Goal: Information Seeking & Learning: Learn about a topic

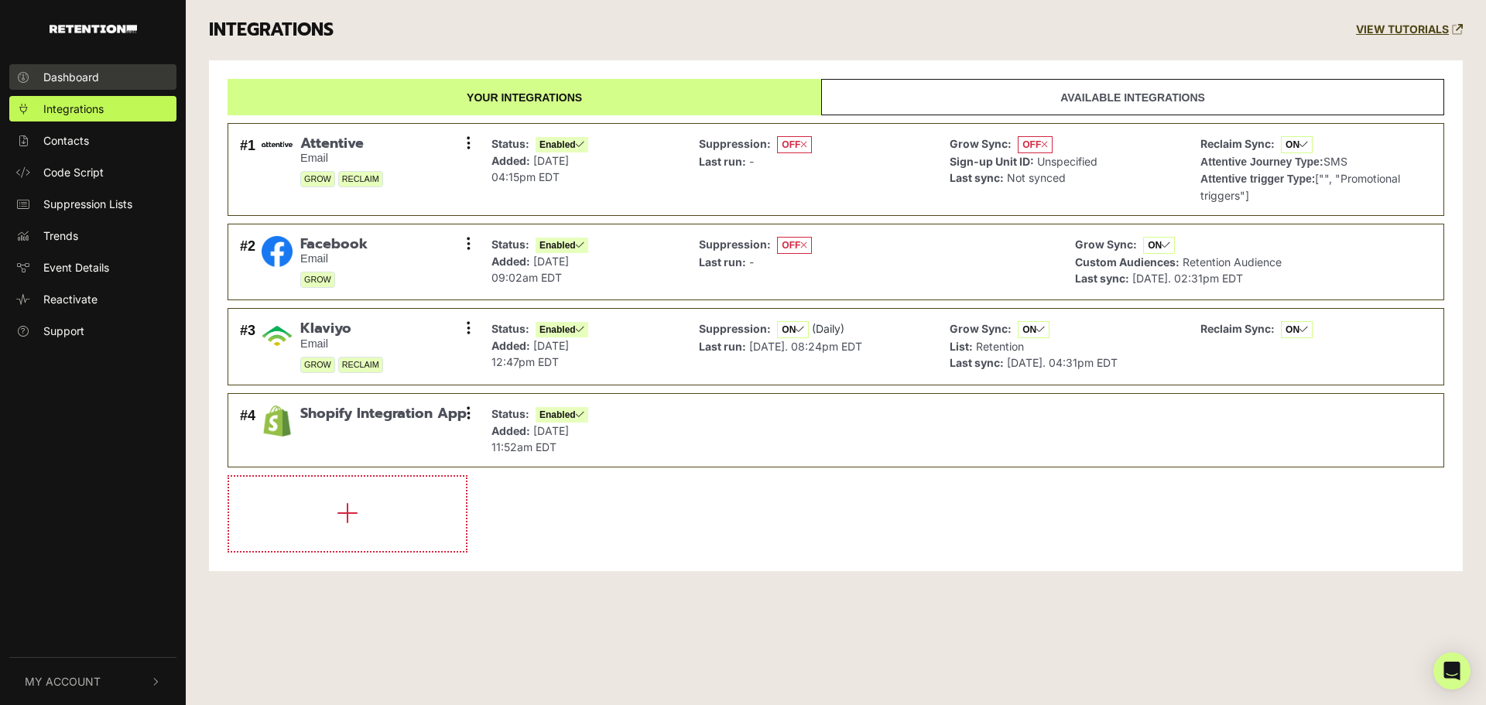
click at [43, 76] on link "Dashboard" at bounding box center [92, 77] width 167 height 26
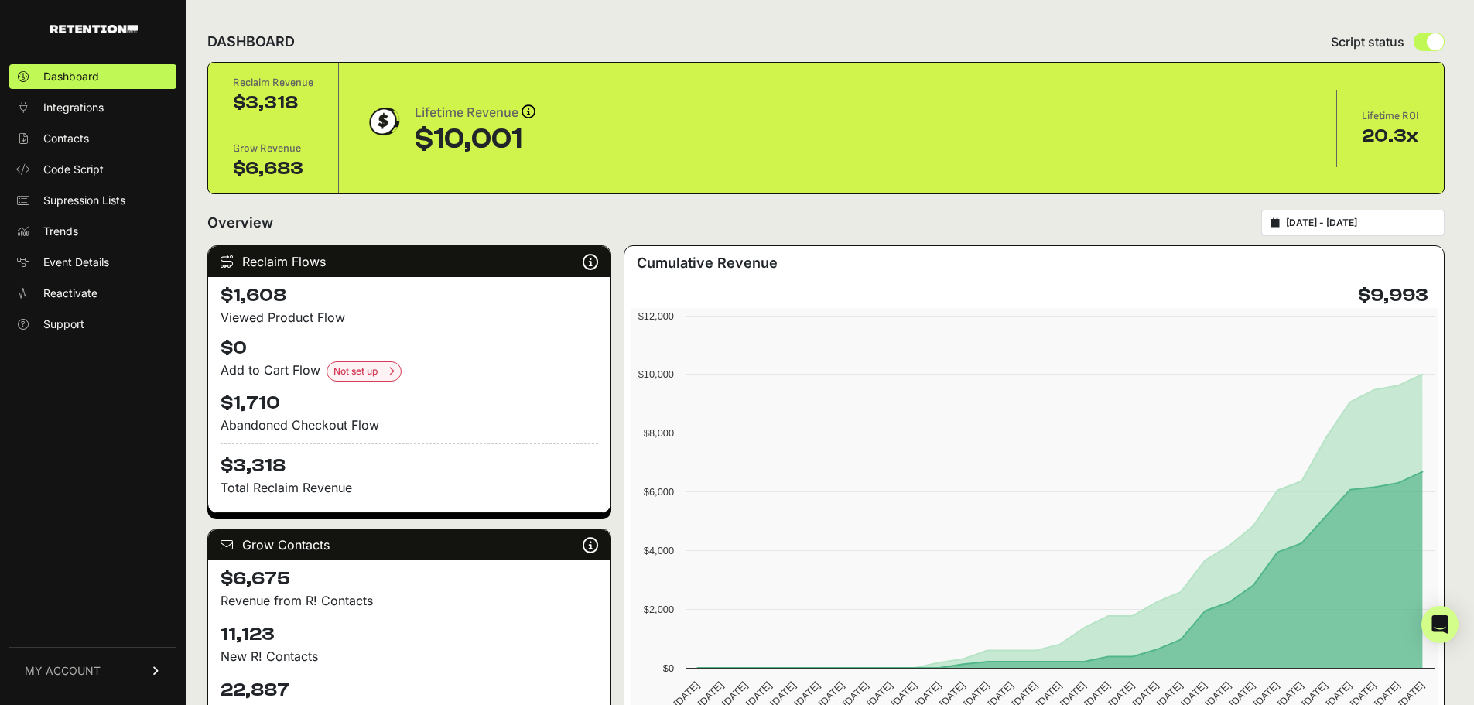
drag, startPoint x: 527, startPoint y: 137, endPoint x: 412, endPoint y: 137, distance: 115.3
click at [412, 137] on div "Lifetime Revenue Revenue attribution works in two ways: Grow Revenue: Revenue i…" at bounding box center [838, 128] width 948 height 53
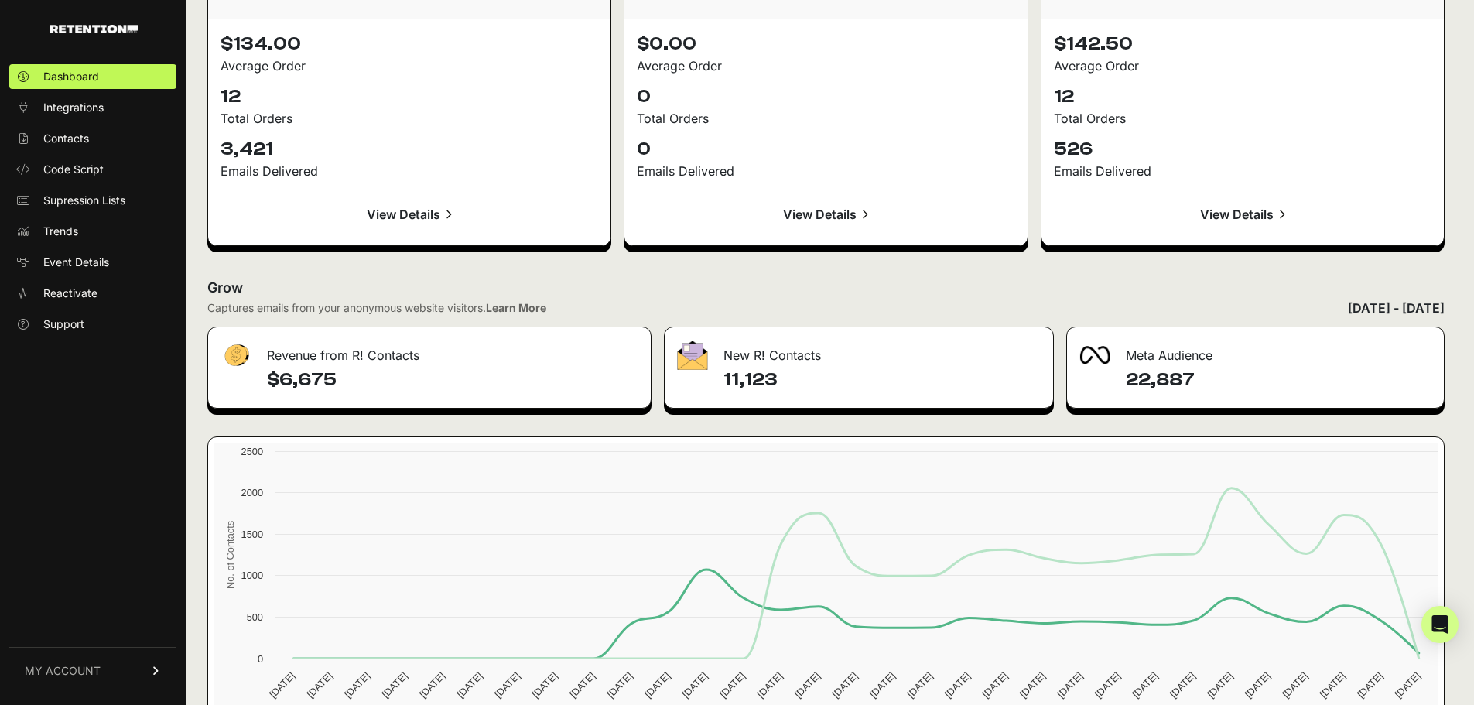
scroll to position [1625, 0]
drag, startPoint x: 320, startPoint y: 354, endPoint x: 359, endPoint y: 352, distance: 38.7
click at [359, 352] on div "Revenue from R! Contacts" at bounding box center [429, 350] width 443 height 46
drag, startPoint x: 409, startPoint y: 354, endPoint x: 348, endPoint y: 350, distance: 61.3
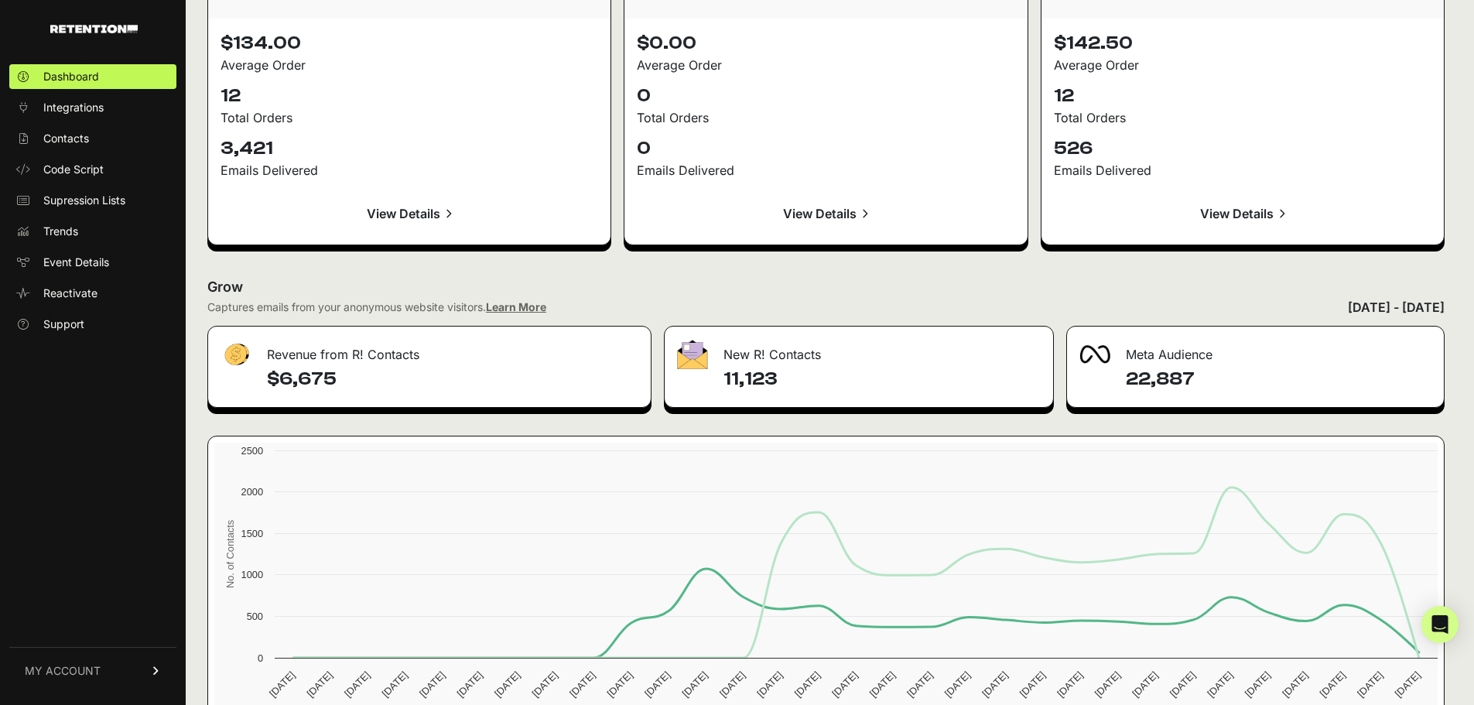
click at [349, 350] on div "Revenue from R! Contacts" at bounding box center [429, 350] width 443 height 46
click at [348, 350] on div "Revenue from R! Contacts" at bounding box center [429, 350] width 443 height 46
click at [395, 209] on link "View Details" at bounding box center [410, 213] width 378 height 37
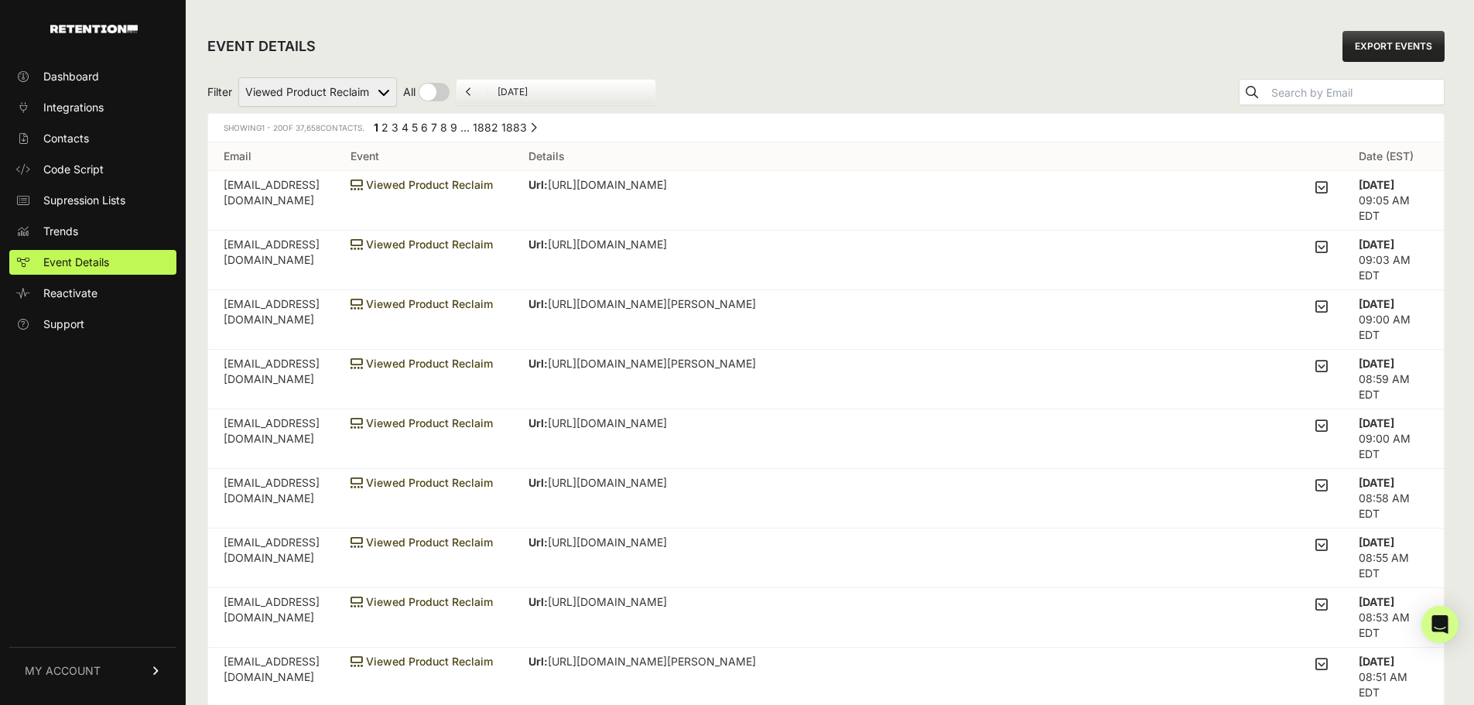
click at [315, 97] on select "Added to Cart Reclaim Checkout Started Reclaim Revenue Viewed Product Reclaim" at bounding box center [317, 91] width 159 height 29
select select "order_net_new"
click at [239, 77] on select "Added to Cart Reclaim Checkout Started Reclaim Revenue Viewed Product Reclaim" at bounding box center [317, 91] width 159 height 29
click at [318, 93] on select "Added to Cart Reclaim Checkout Started Reclaim Revenue Viewed Product Reclaim" at bounding box center [317, 91] width 159 height 29
drag, startPoint x: 964, startPoint y: 81, endPoint x: 950, endPoint y: 82, distance: 13.9
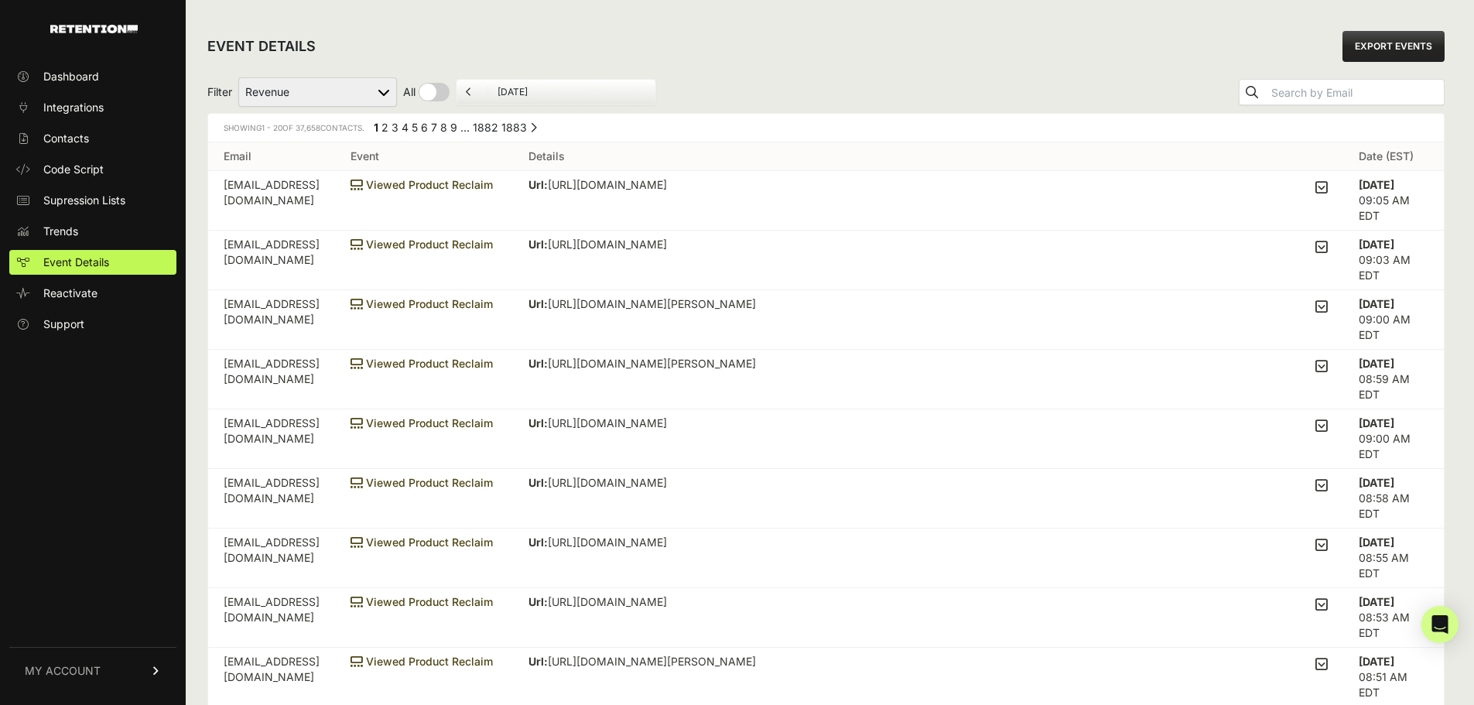
click at [961, 81] on div "Filter Added to Cart Reclaim Checkout Started Reclaim Revenue Viewed Product Re…" at bounding box center [825, 92] width 1237 height 42
click at [320, 100] on select "Added to Cart Reclaim Checkout Started Reclaim Revenue Viewed Product Reclaim" at bounding box center [317, 91] width 159 height 29
click at [239, 77] on select "Added to Cart Reclaim Checkout Started Reclaim Revenue Viewed Product Reclaim" at bounding box center [317, 91] width 159 height 29
click at [870, 89] on div "Filter Added to Cart Reclaim Checkout Started Reclaim Revenue Viewed Product Re…" at bounding box center [825, 92] width 1237 height 42
click at [539, 94] on input "August 28, 2025" at bounding box center [572, 92] width 149 height 12
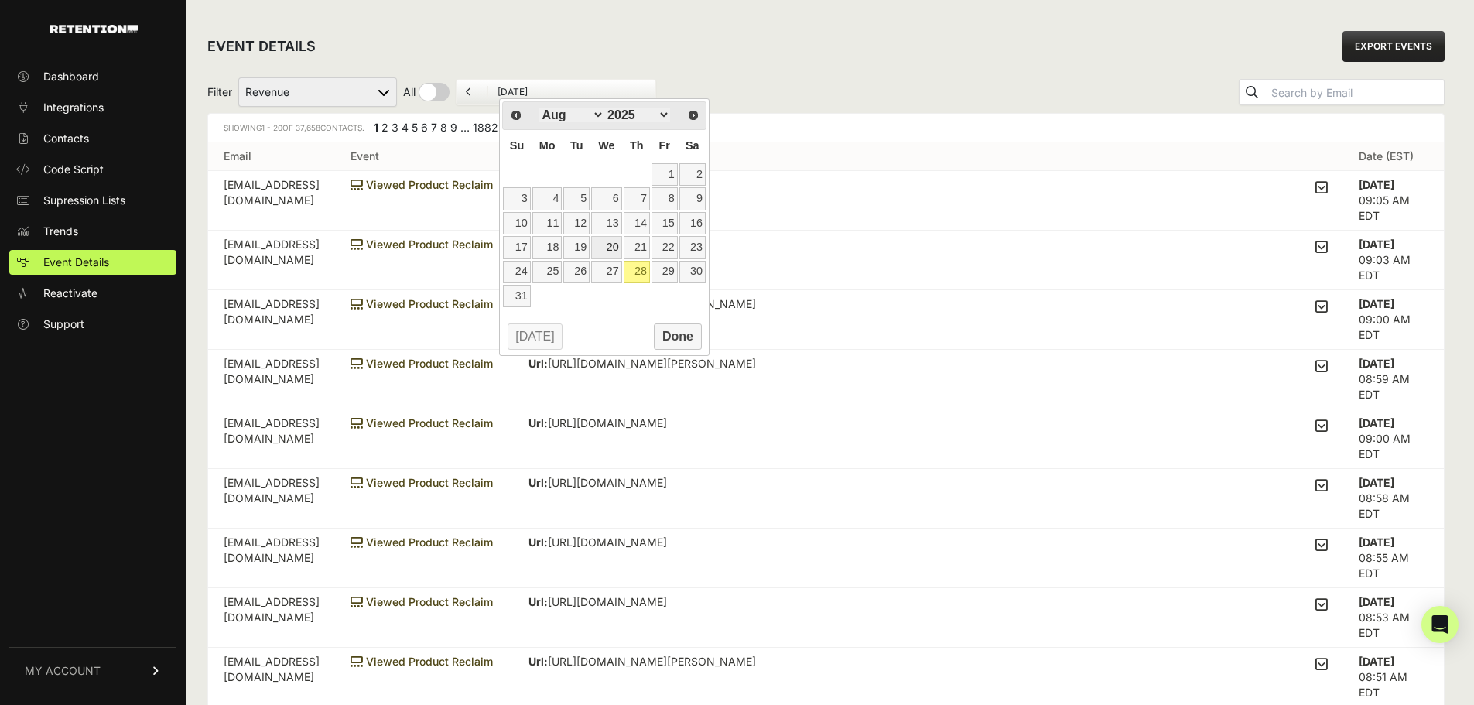
click at [609, 246] on link "20" at bounding box center [606, 247] width 30 height 22
type input "08/20/2025"
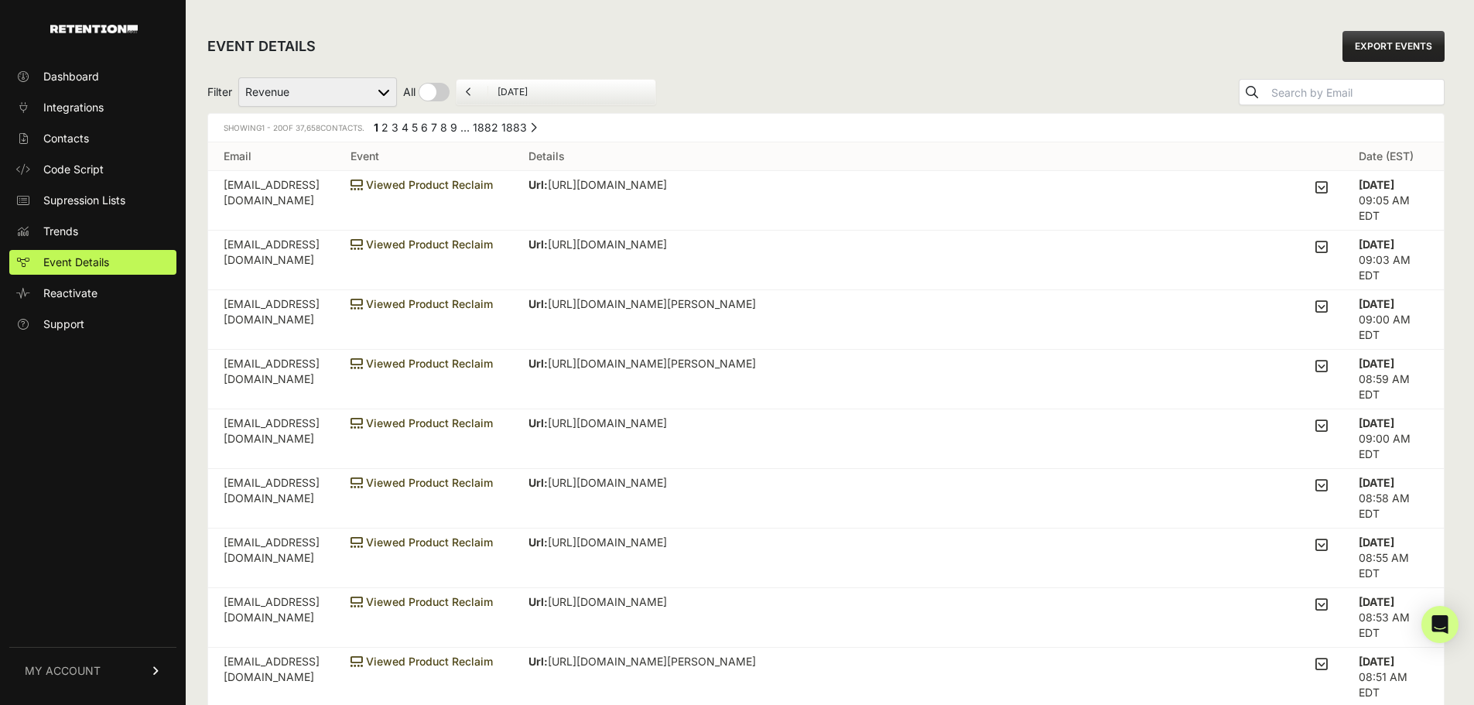
click at [433, 92] on input "checkbox" at bounding box center [426, 92] width 46 height 19
click at [451, 92] on input "checkbox" at bounding box center [440, 92] width 74 height 19
checkbox input "false"
click at [323, 98] on select "Added to Cart Reclaim Checkout Started Reclaim Revenue Viewed Product Reclaim" at bounding box center [317, 91] width 159 height 29
select select "Checkout Started Reclaim"
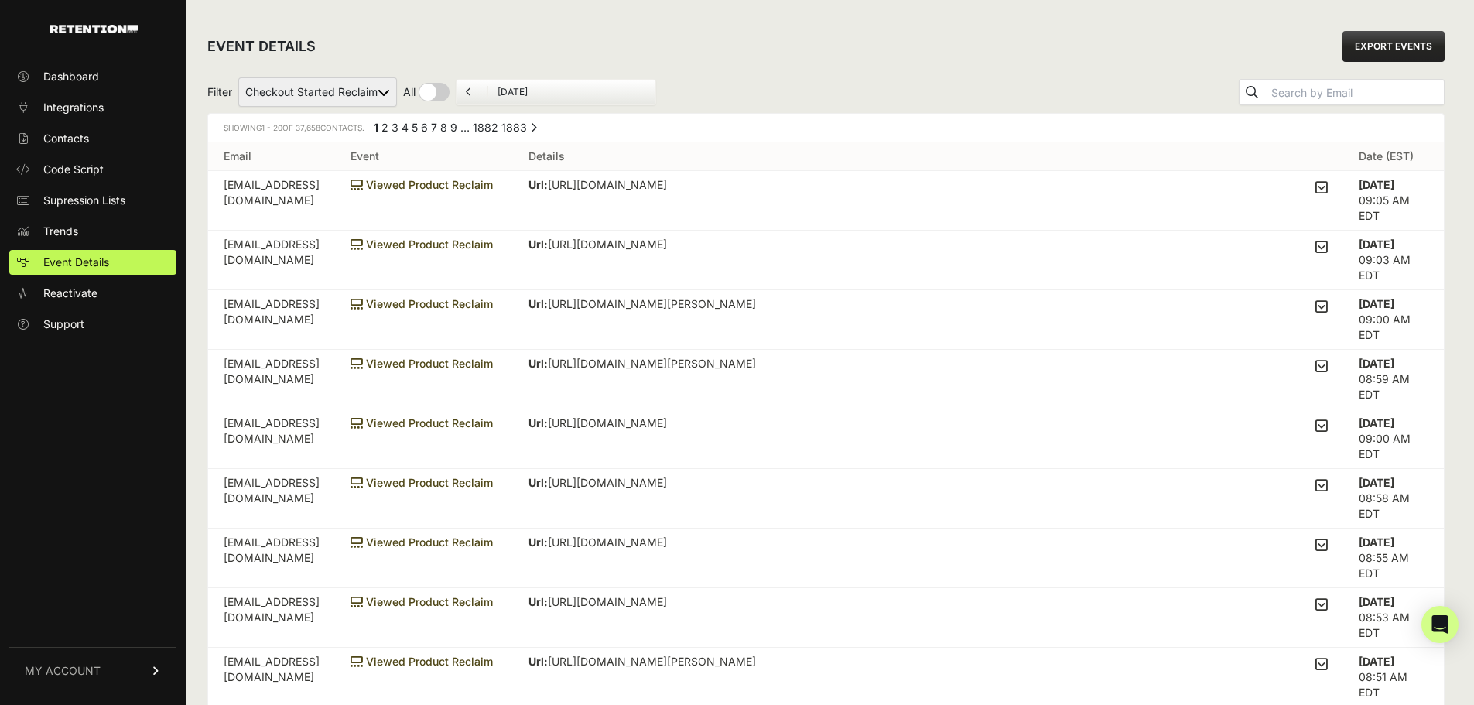
click at [239, 77] on select "Added to Cart Reclaim Checkout Started Reclaim Revenue Viewed Product Reclaim" at bounding box center [317, 91] width 159 height 29
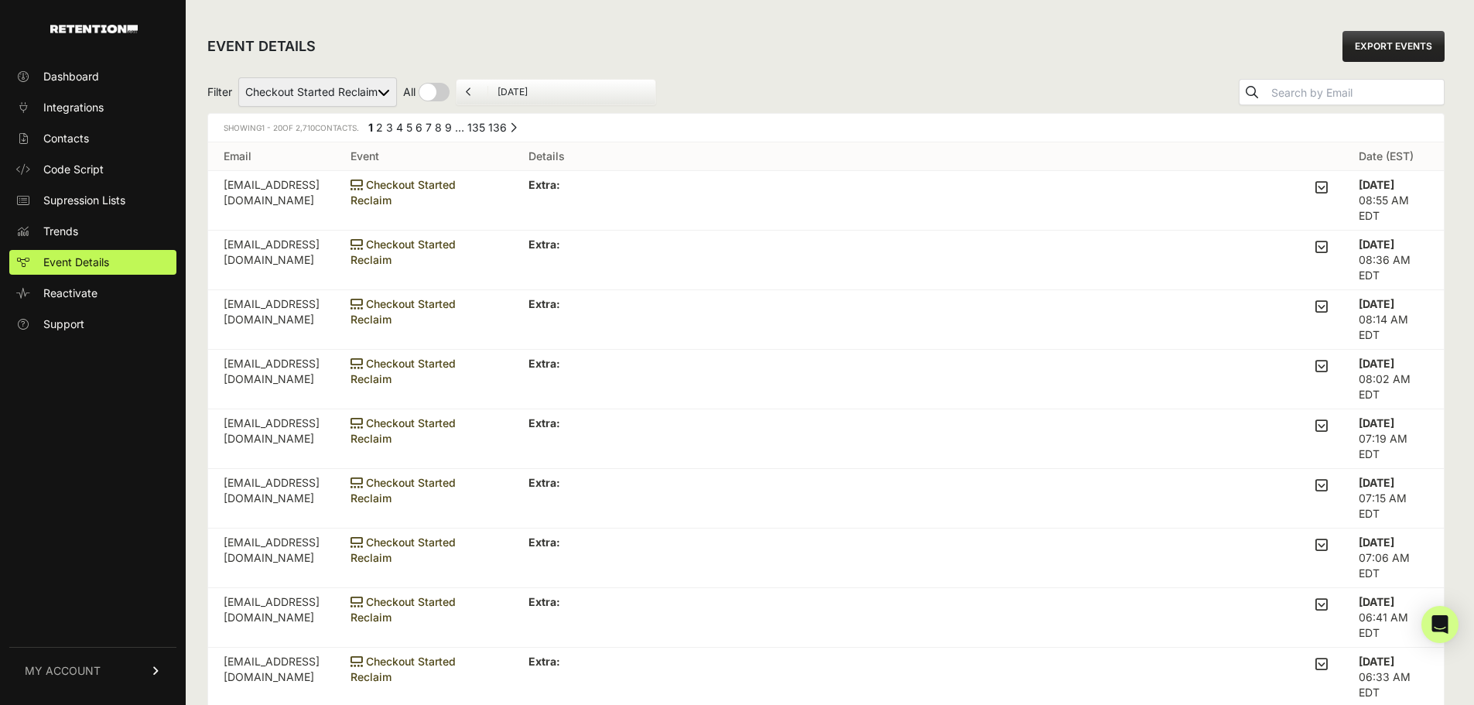
drag, startPoint x: 0, startPoint y: 0, endPoint x: 327, endPoint y: 94, distance: 339.9
click at [327, 94] on select "Added to Cart Reclaim Checkout Started Reclaim Revenue Viewed Product Reclaim" at bounding box center [317, 91] width 159 height 29
click at [239, 77] on select "Added to Cart Reclaim Checkout Started Reclaim Revenue Viewed Product Reclaim" at bounding box center [317, 91] width 159 height 29
click at [340, 98] on select "Added to Cart Reclaim Checkout Started Reclaim Revenue Viewed Product Reclaim" at bounding box center [317, 91] width 159 height 29
select select "Viewed Product Reclaim"
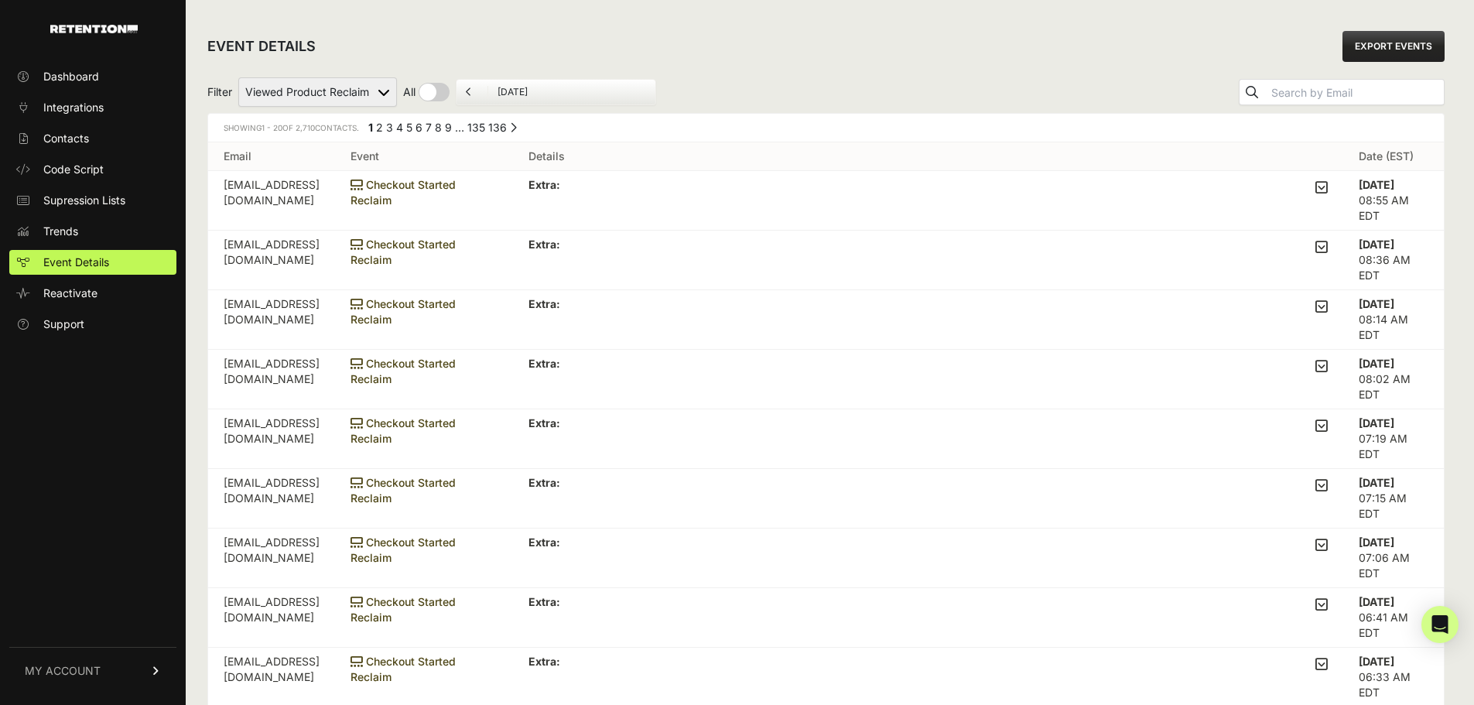
click at [239, 77] on select "Added to Cart Reclaim Checkout Started Reclaim Revenue Viewed Product Reclaim" at bounding box center [317, 91] width 159 height 29
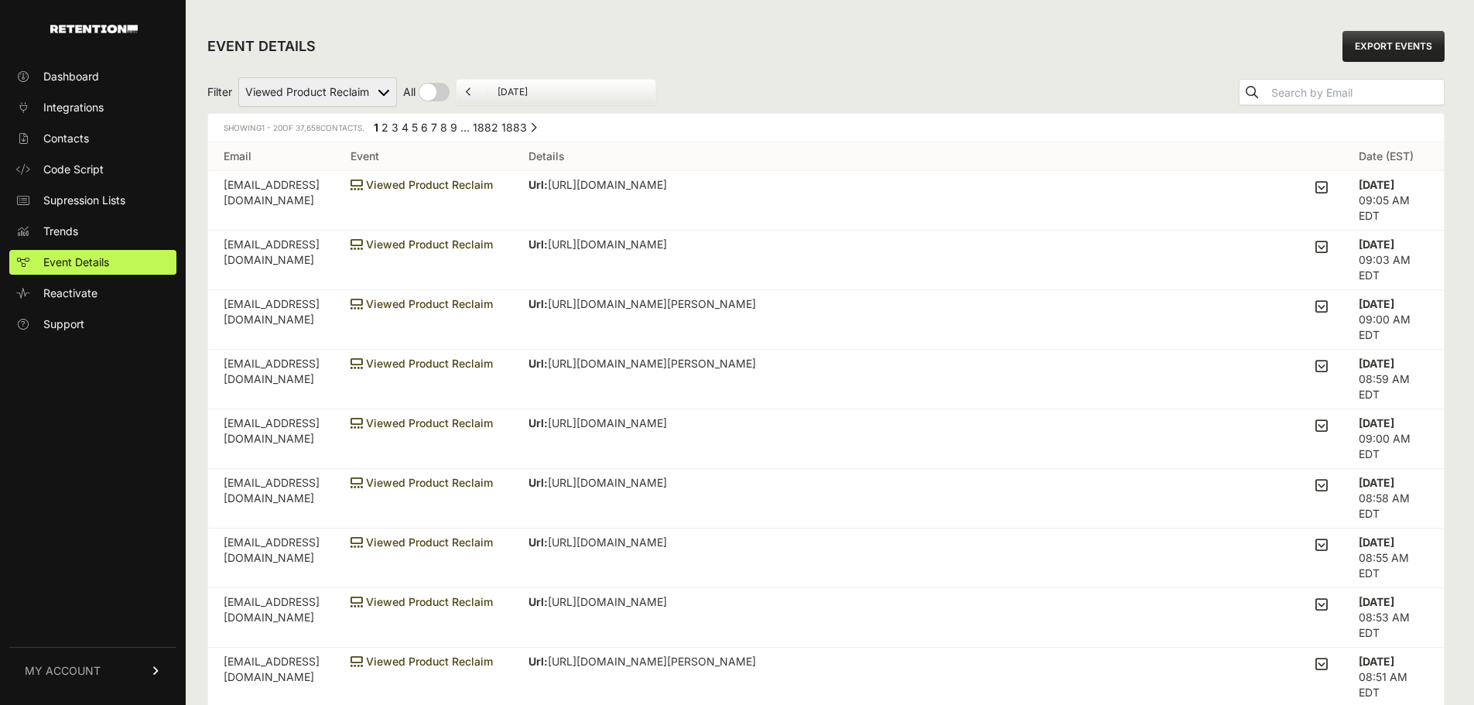
drag, startPoint x: 0, startPoint y: 0, endPoint x: 330, endPoint y: 91, distance: 342.6
click at [330, 91] on select "Added to Cart Reclaim Checkout Started Reclaim Revenue Viewed Product Reclaim" at bounding box center [317, 91] width 159 height 29
select select "order_net_new"
click at [239, 77] on select "Added to Cart Reclaim Checkout Started Reclaim Revenue Viewed Product Reclaim" at bounding box center [317, 91] width 159 height 29
click at [87, 83] on span "Dashboard" at bounding box center [71, 76] width 56 height 15
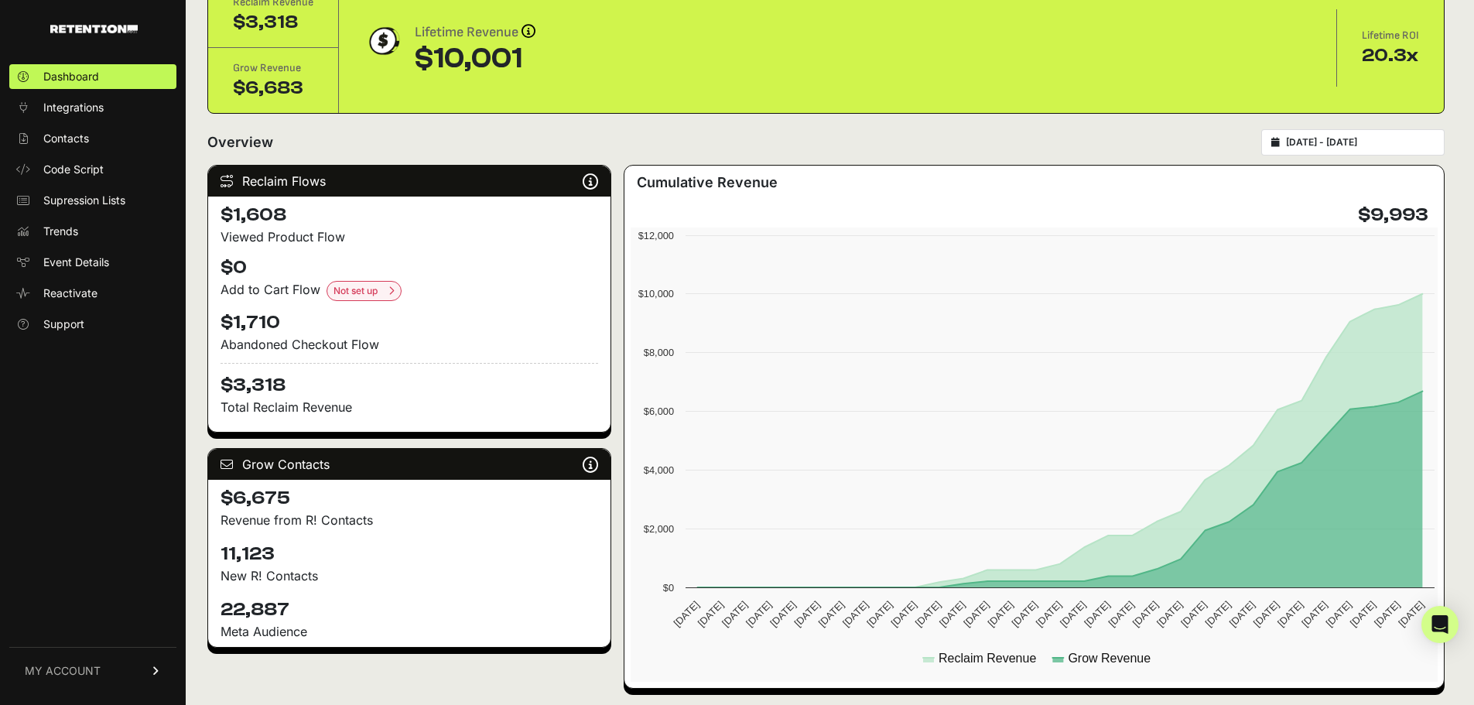
scroll to position [77, 0]
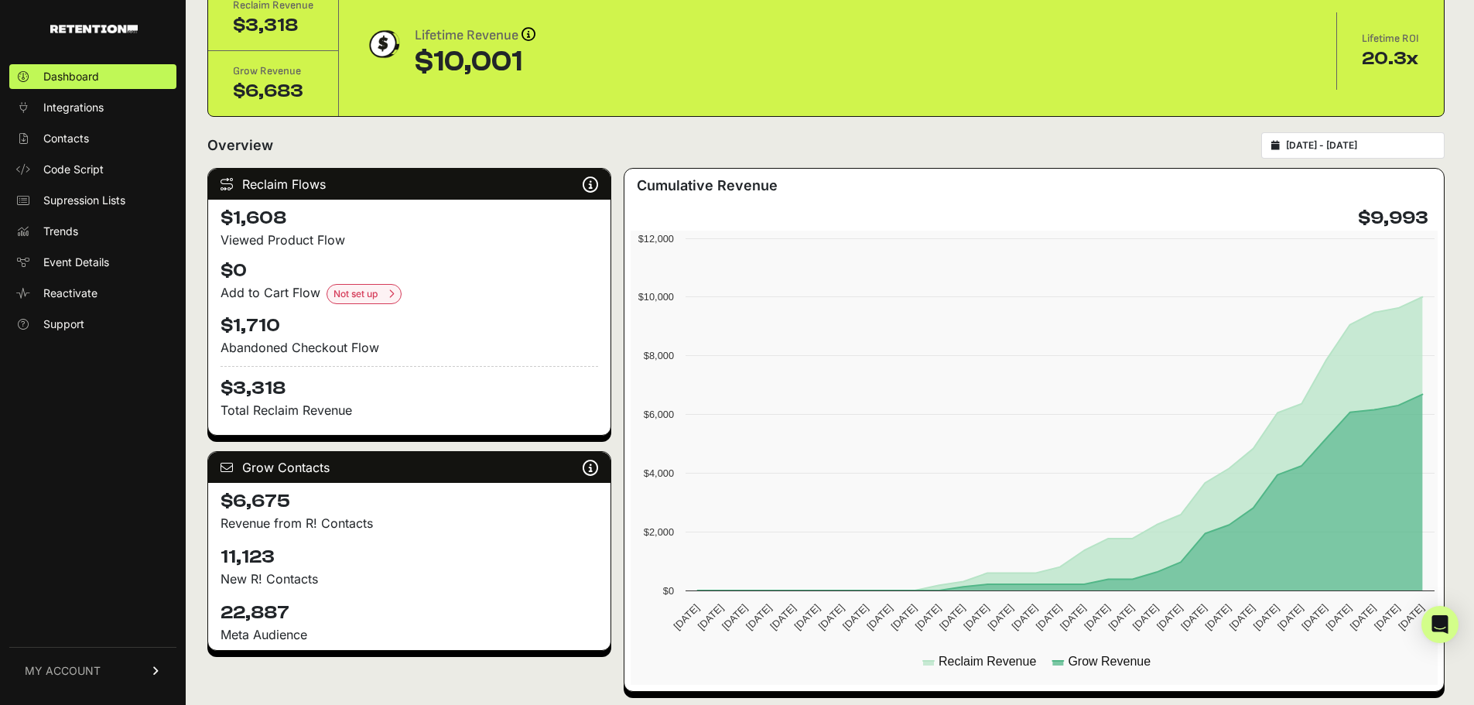
drag, startPoint x: 338, startPoint y: 238, endPoint x: 241, endPoint y: 226, distance: 98.3
click at [241, 226] on div "$1,608 Viewed Product Flow $0 Add to Cart Flow Not set up Set up Add to Cart Fl…" at bounding box center [409, 317] width 402 height 235
click at [241, 226] on h4 "$1,608" at bounding box center [410, 218] width 378 height 25
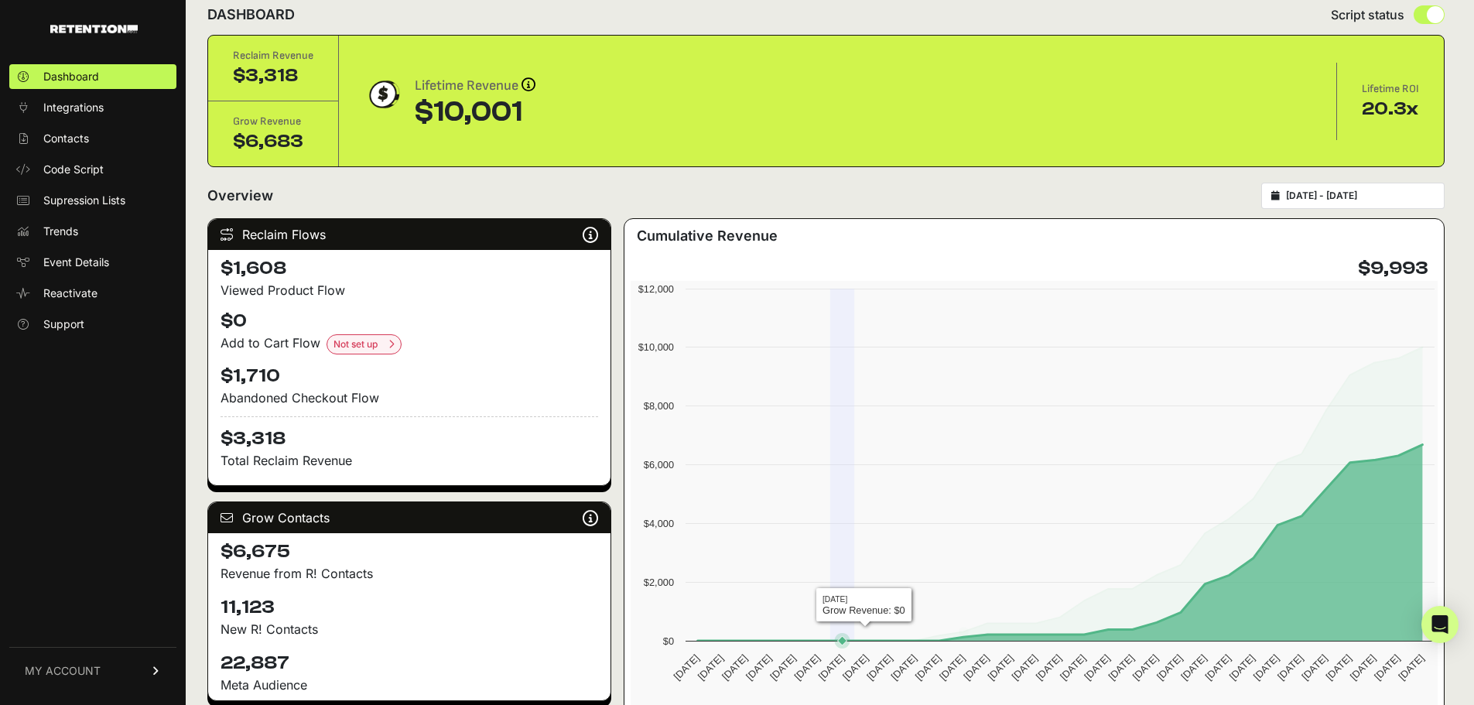
scroll to position [0, 0]
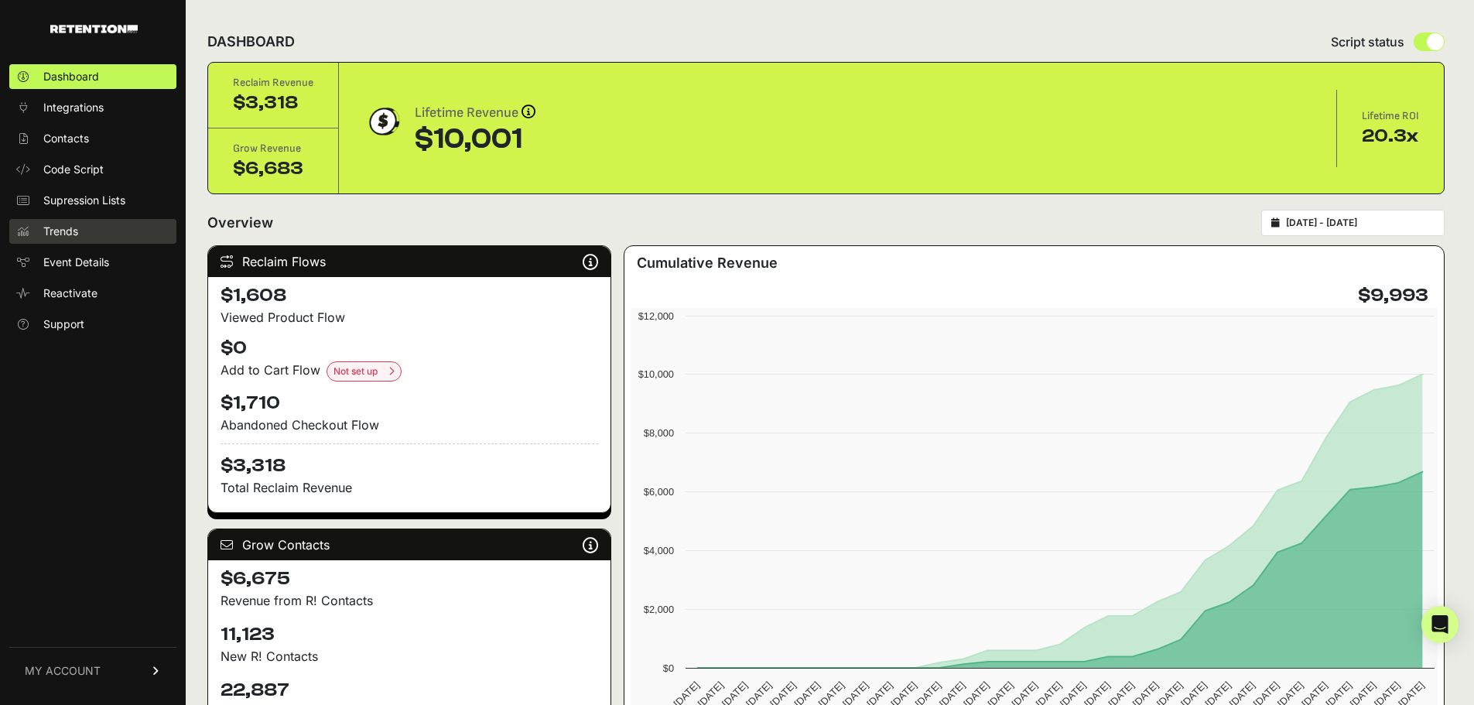
click at [83, 236] on link "Trends" at bounding box center [92, 231] width 167 height 25
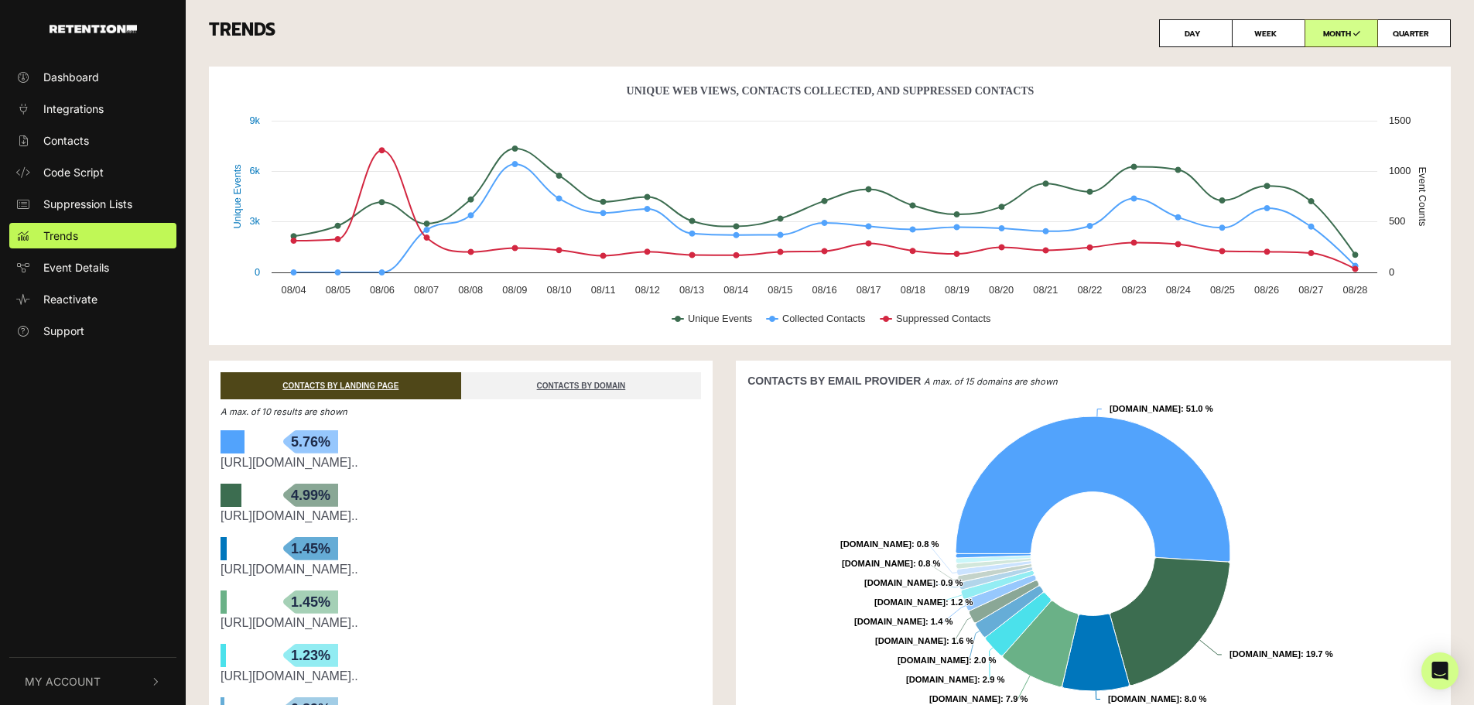
click at [88, 91] on ul "Dashboard Integrations Contacts Code Script Suppression Lists Trends Event Deta…" at bounding box center [93, 203] width 186 height 279
click at [87, 79] on span "Dashboard" at bounding box center [71, 77] width 56 height 16
